Goal: Task Accomplishment & Management: Use online tool/utility

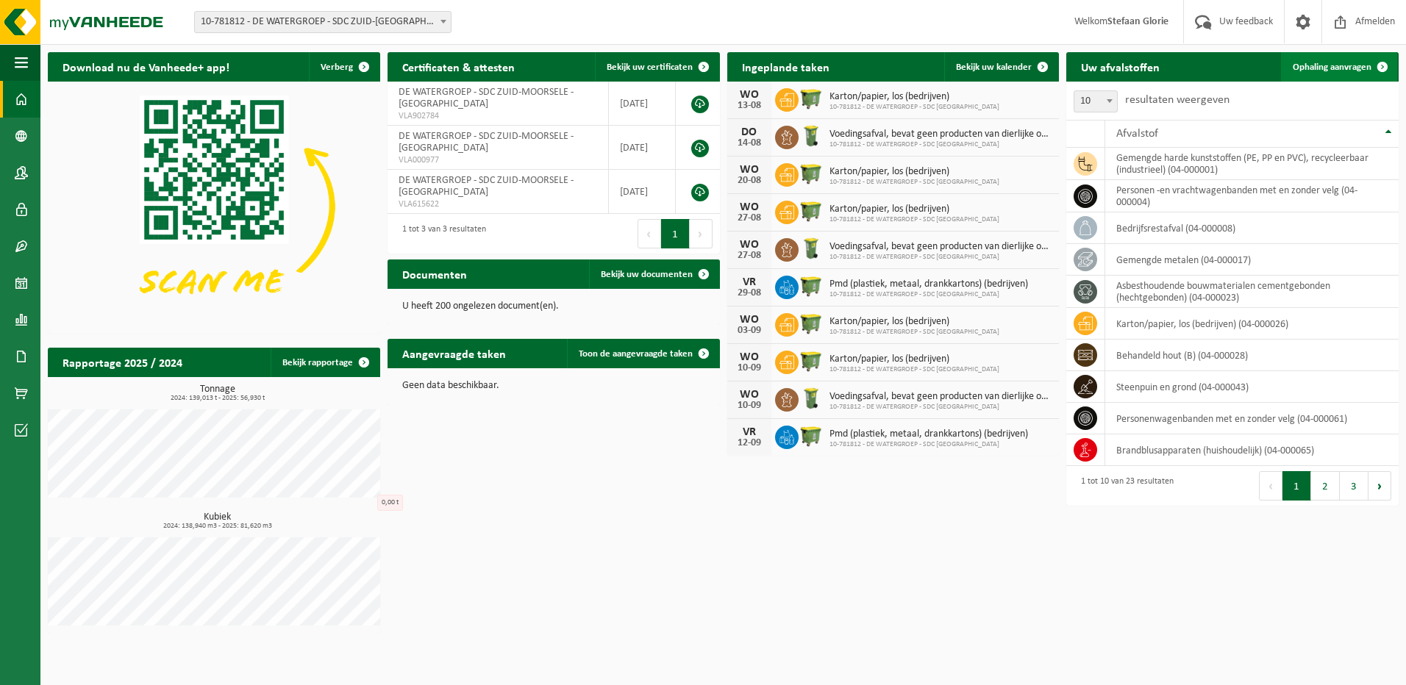
click at [1331, 65] on span "Ophaling aanvragen" at bounding box center [1332, 67] width 79 height 10
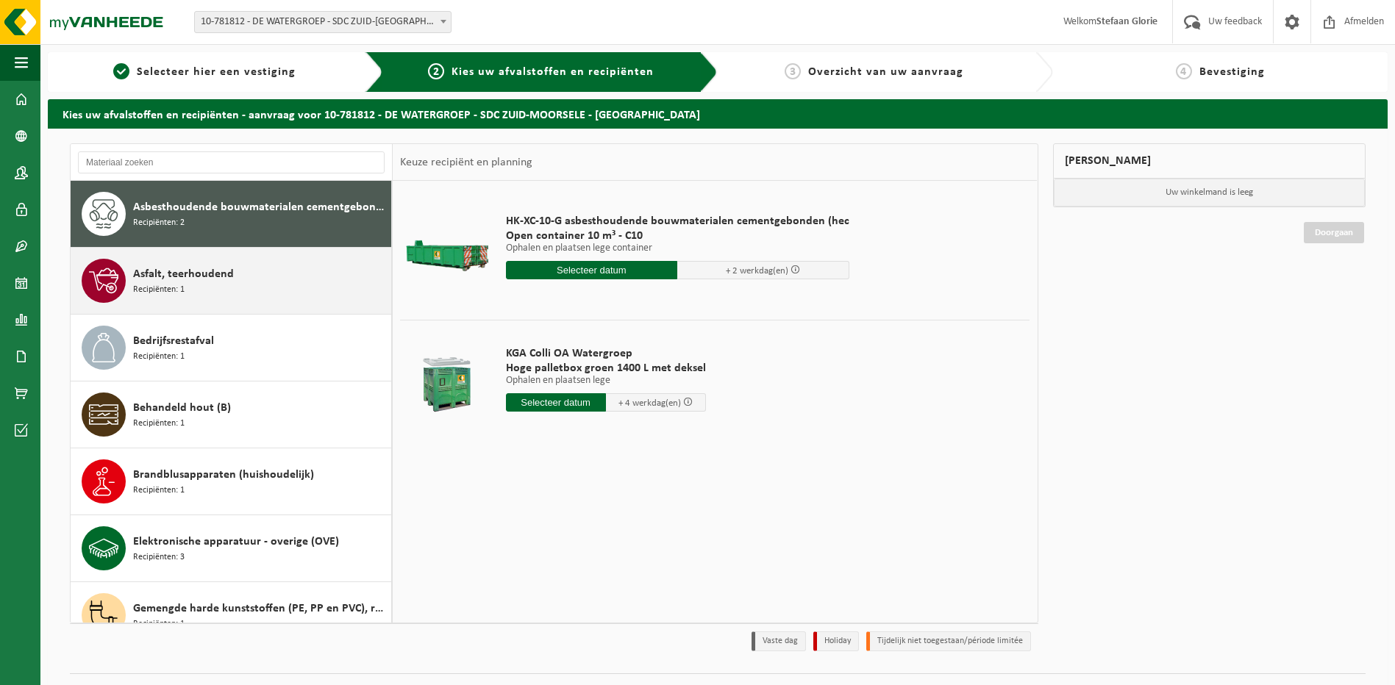
click at [188, 283] on div "Asfalt, teerhoudend Recipiënten: 1" at bounding box center [260, 281] width 254 height 44
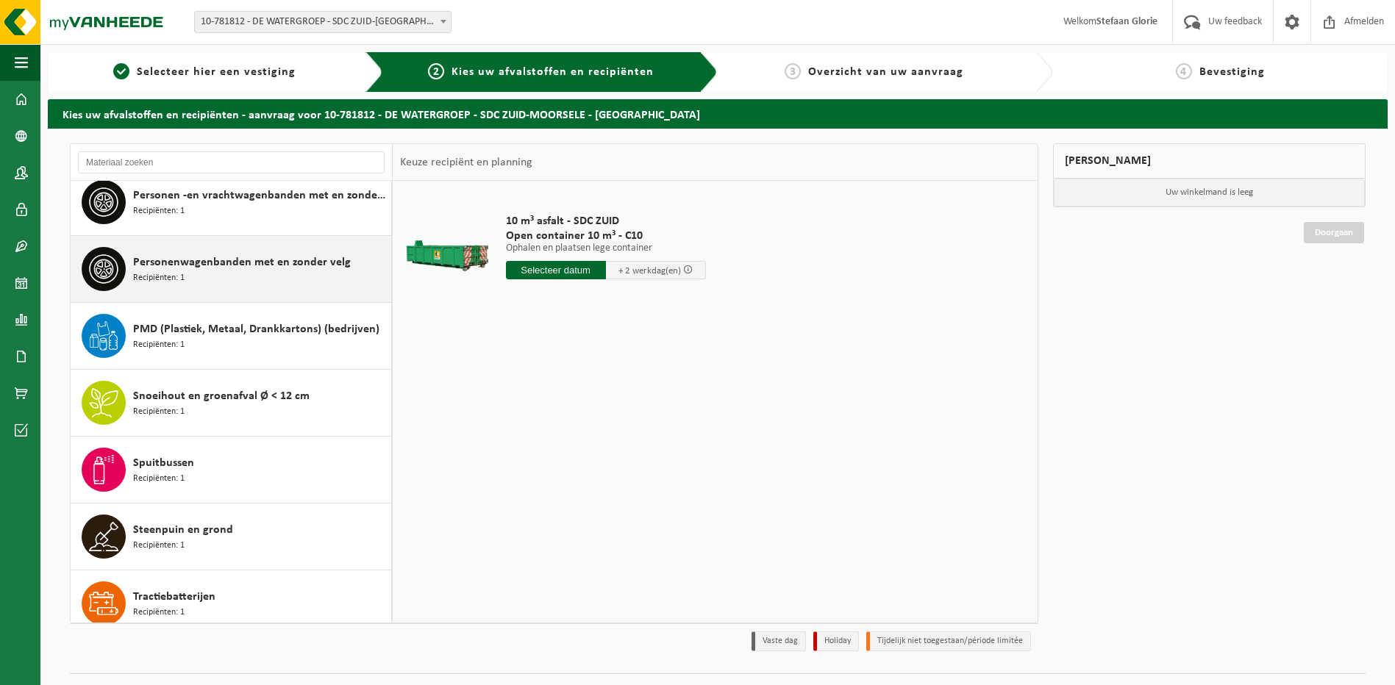
scroll to position [949, 0]
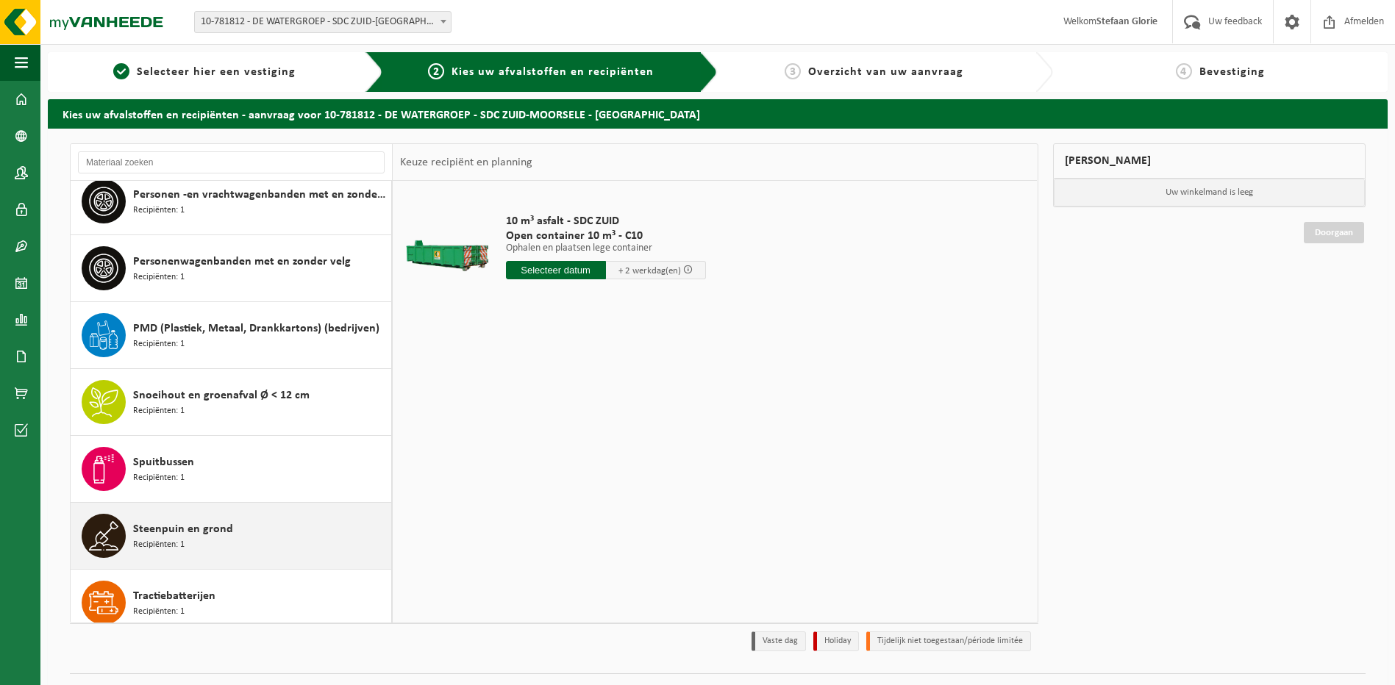
click at [165, 532] on span "Steenpuin en grond" at bounding box center [183, 530] width 100 height 18
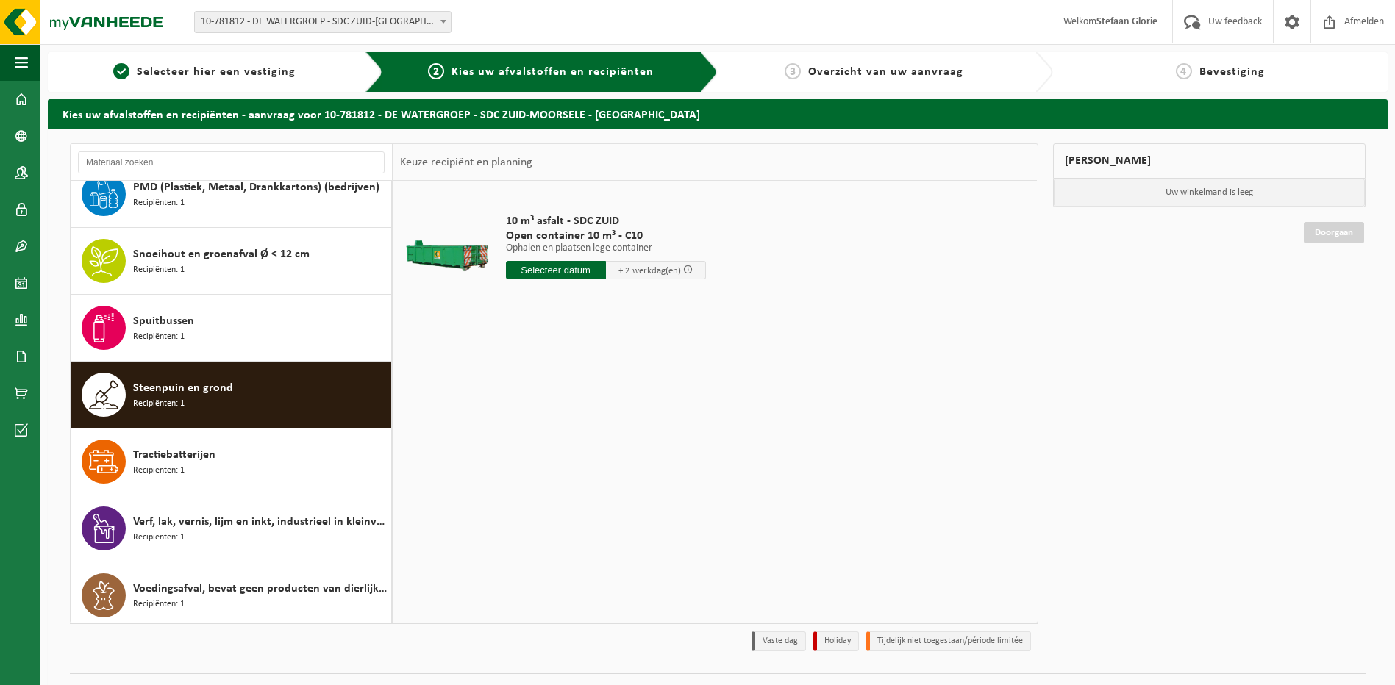
scroll to position [1096, 0]
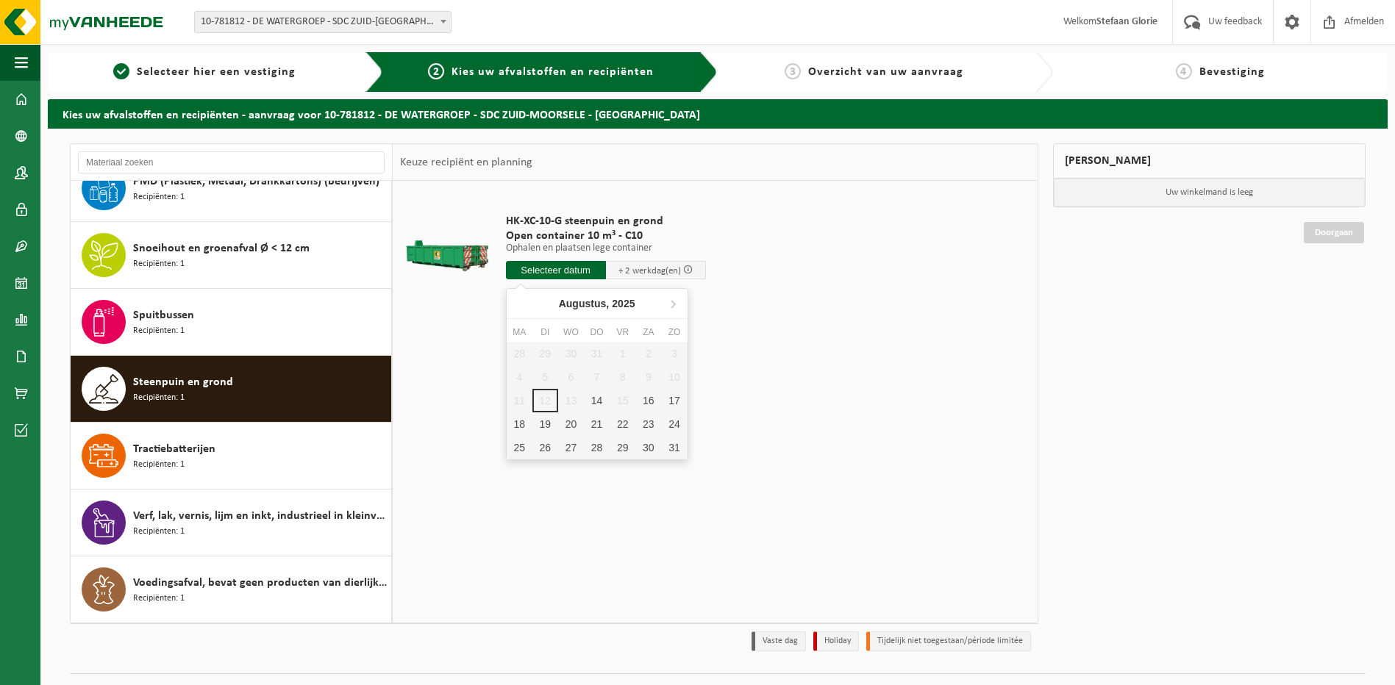
click at [557, 269] on input "text" at bounding box center [556, 270] width 100 height 18
click at [599, 407] on div "14" at bounding box center [597, 401] width 26 height 24
type input "Van 2025-08-14"
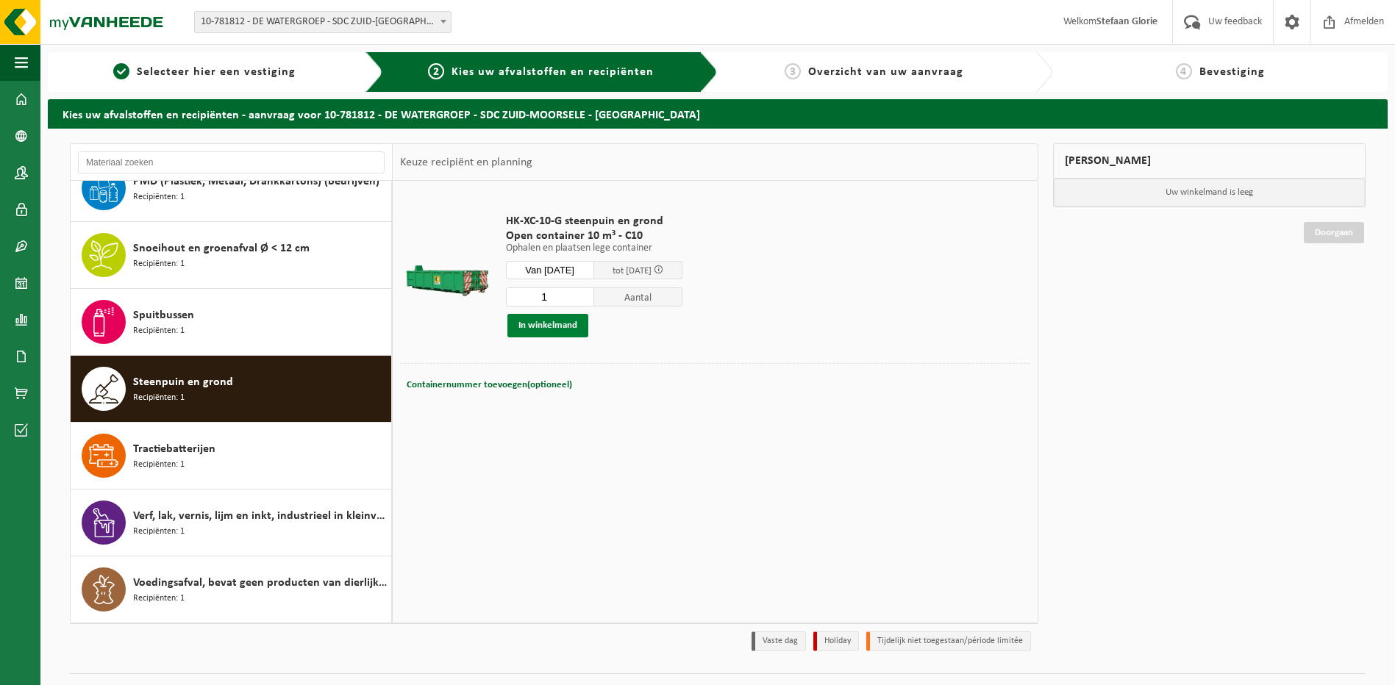
click at [530, 321] on button "In winkelmand" at bounding box center [547, 326] width 81 height 24
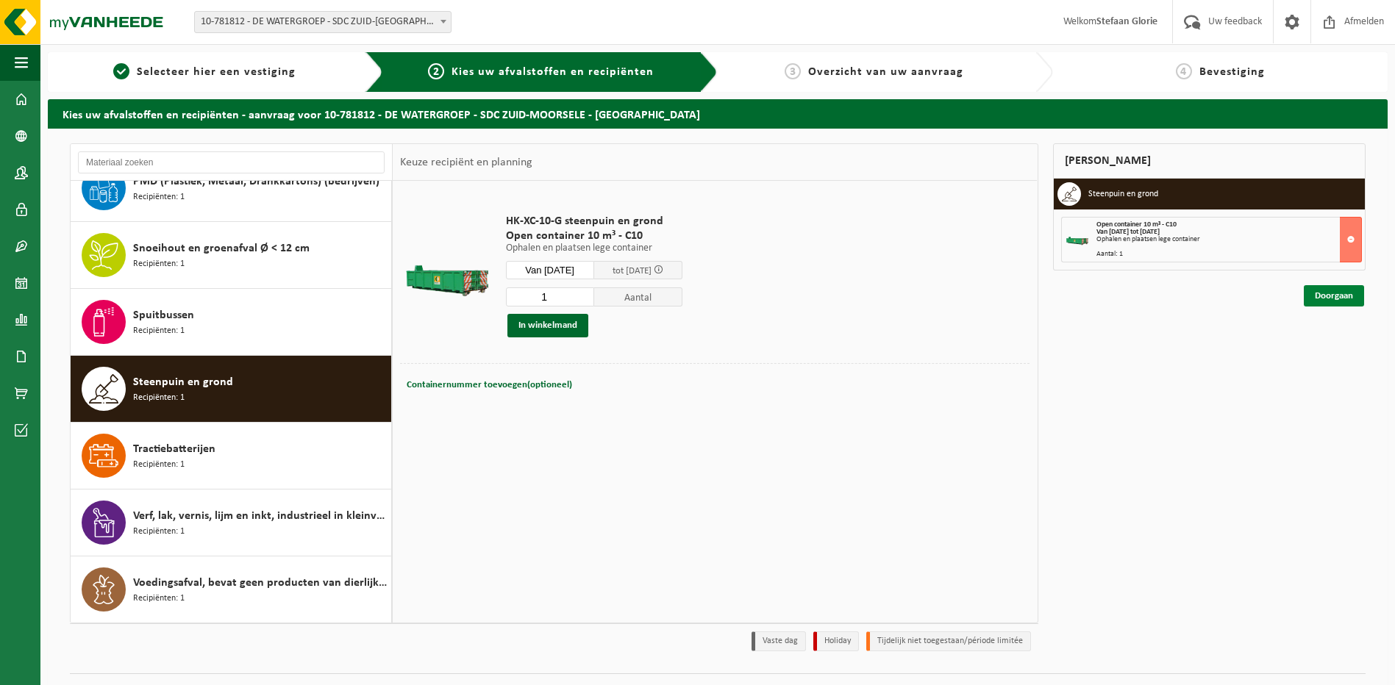
click at [1341, 292] on link "Doorgaan" at bounding box center [1334, 295] width 60 height 21
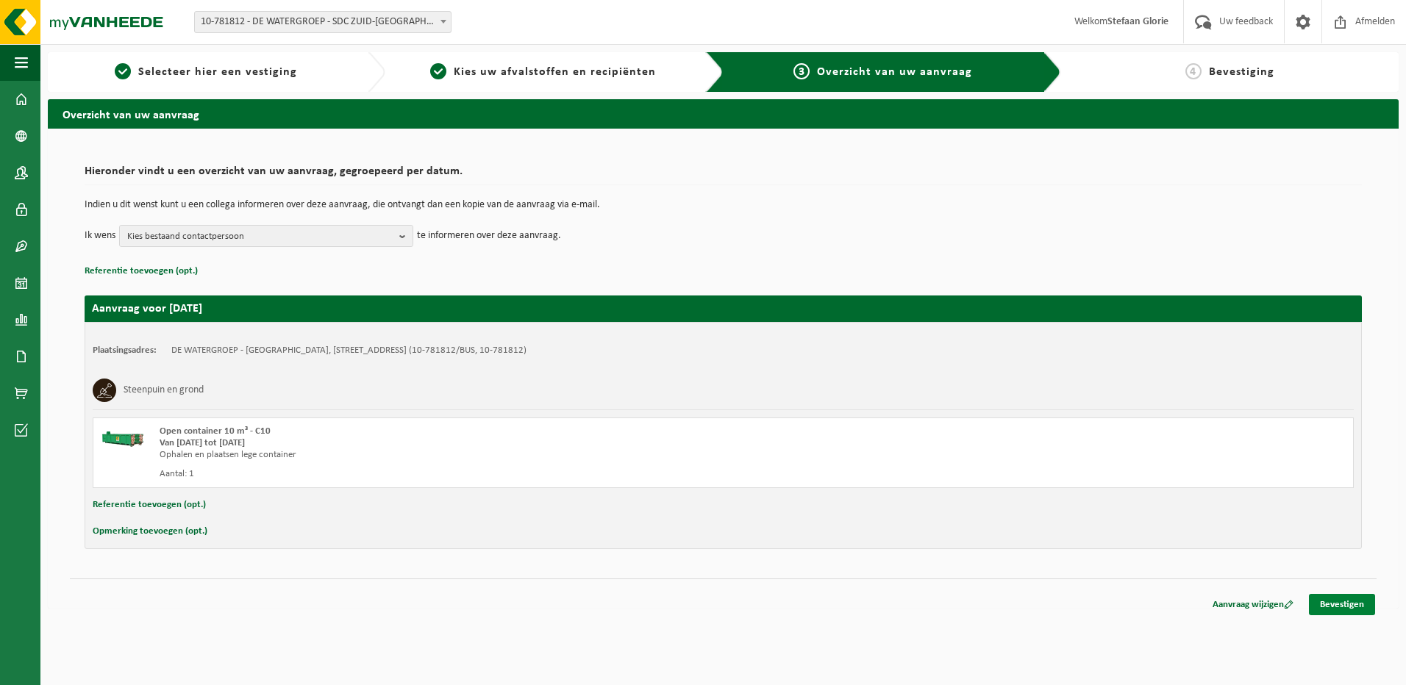
click at [1329, 601] on link "Bevestigen" at bounding box center [1342, 604] width 66 height 21
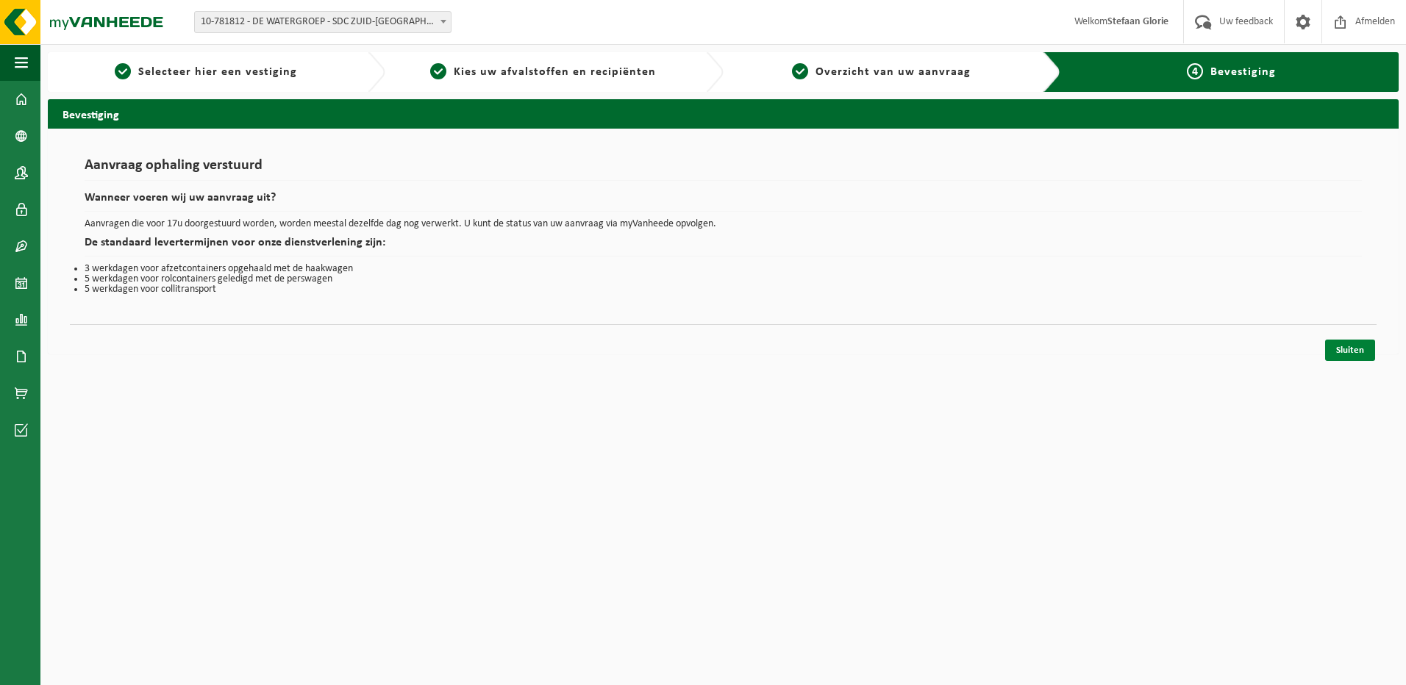
click at [1347, 354] on link "Sluiten" at bounding box center [1350, 350] width 50 height 21
